Goal: Information Seeking & Learning: Find specific fact

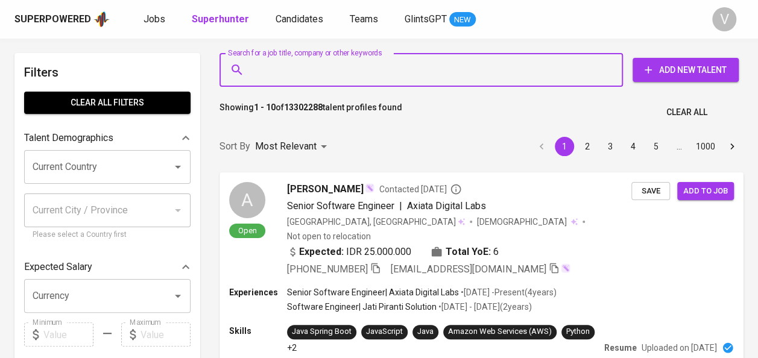
click at [352, 71] on input "Search for a job title, company or other keywords" at bounding box center [424, 70] width 351 height 23
paste input "[EMAIL_ADDRESS][DOMAIN_NAME]"
type input "[EMAIL_ADDRESS][DOMAIN_NAME]"
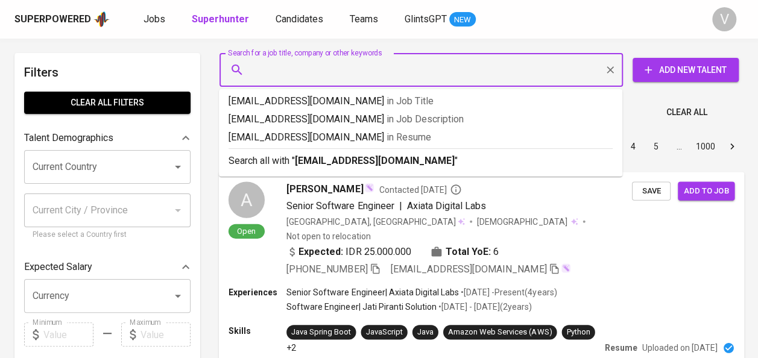
click at [612, 257] on div "Expected: IDR 25.000.000 Total YoE: 6" at bounding box center [460, 252] width 346 height 17
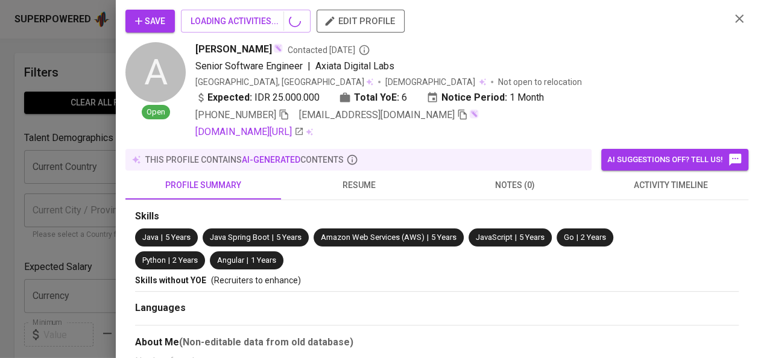
drag, startPoint x: 634, startPoint y: 104, endPoint x: 646, endPoint y: 83, distance: 23.5
click at [544, 104] on div "Expected: IDR 25.000.000 Total YoE: 6 Notice Period: 1 Month" at bounding box center [369, 98] width 349 height 14
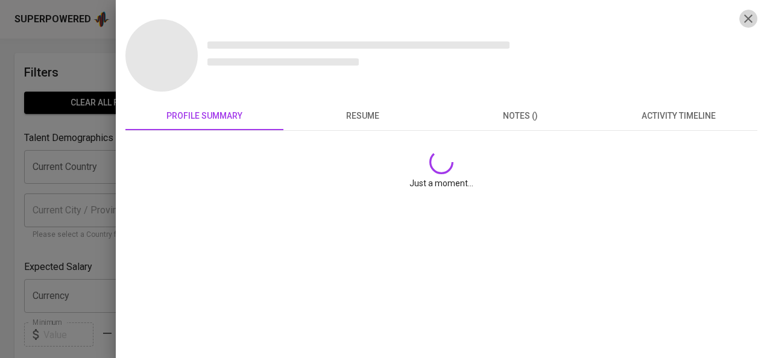
click at [742, 22] on icon "button" at bounding box center [749, 18] width 14 height 14
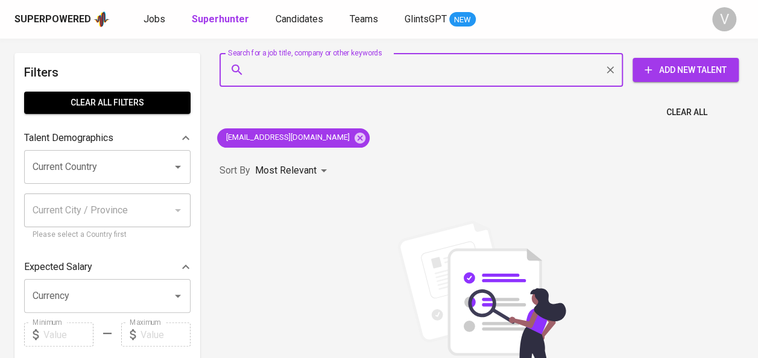
click at [332, 74] on input "Search for a job title, company or other keywords" at bounding box center [424, 70] width 351 height 23
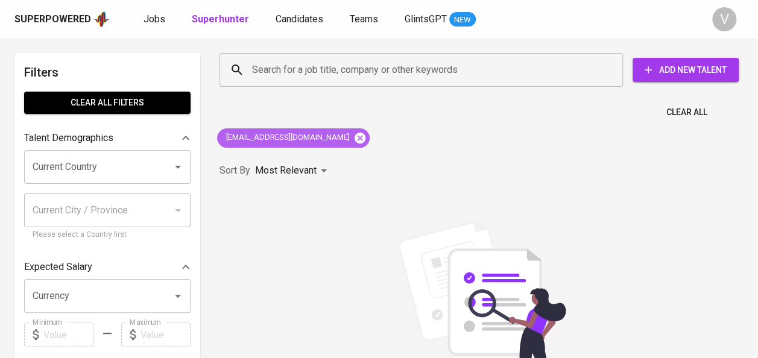
click at [355, 133] on icon at bounding box center [360, 137] width 11 height 11
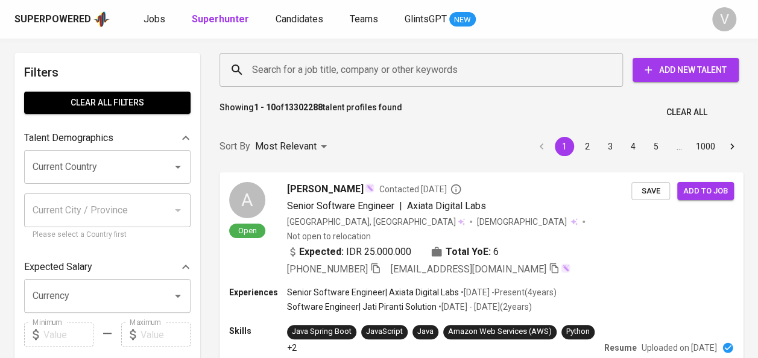
click at [287, 72] on input "Search for a job title, company or other keywords" at bounding box center [424, 70] width 351 height 23
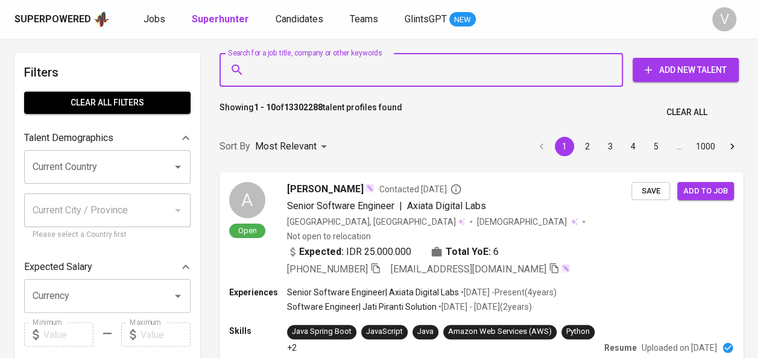
paste input "[EMAIL_ADDRESS][DOMAIN_NAME]"
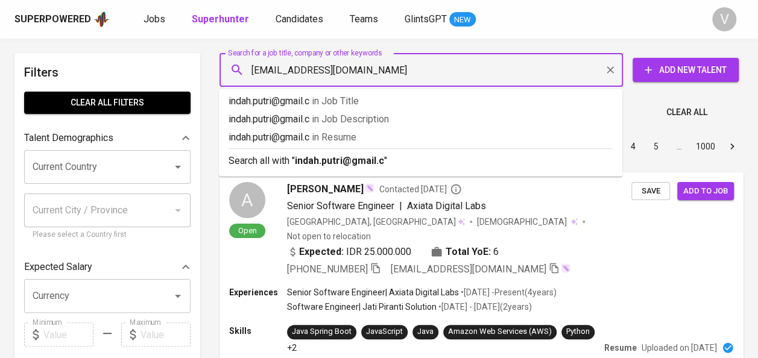
type input "[EMAIL_ADDRESS][DOMAIN_NAME]"
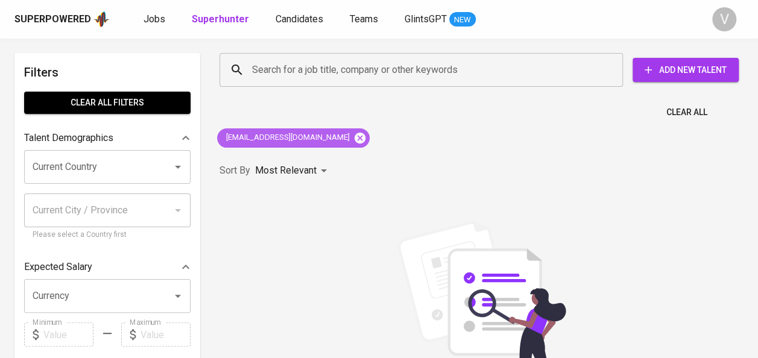
click at [355, 141] on icon at bounding box center [360, 137] width 11 height 11
